Goal: Book appointment/travel/reservation

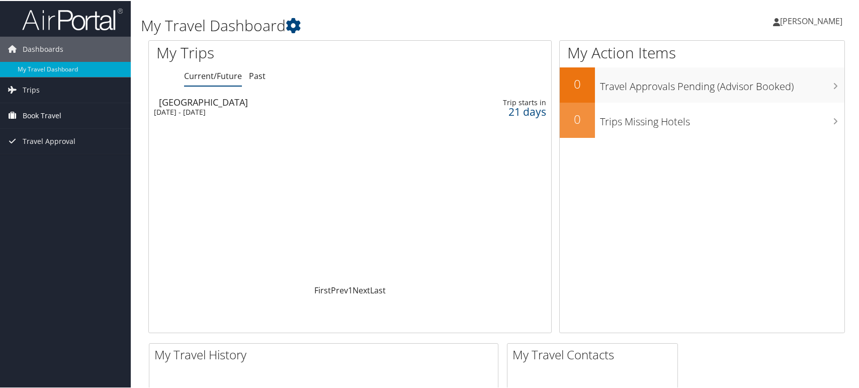
click at [28, 113] on span "Book Travel" at bounding box center [42, 114] width 39 height 25
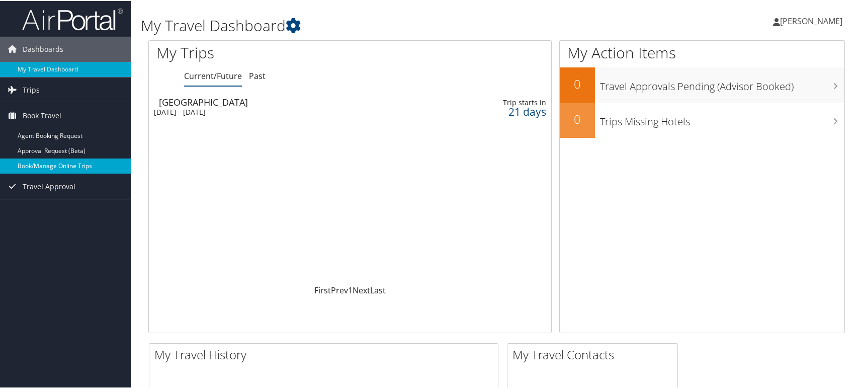
click at [32, 161] on link "Book/Manage Online Trips" at bounding box center [65, 164] width 131 height 15
